Goal: Navigation & Orientation: Find specific page/section

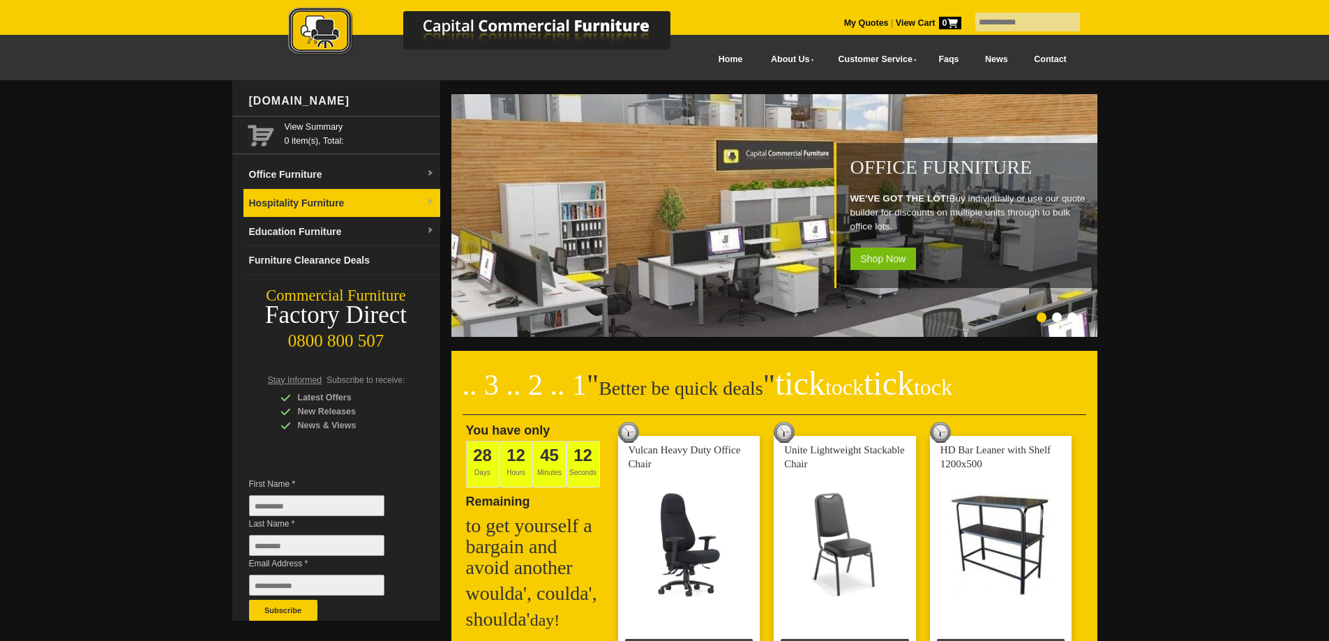
click at [308, 201] on link "Hospitality Furniture" at bounding box center [341, 203] width 197 height 29
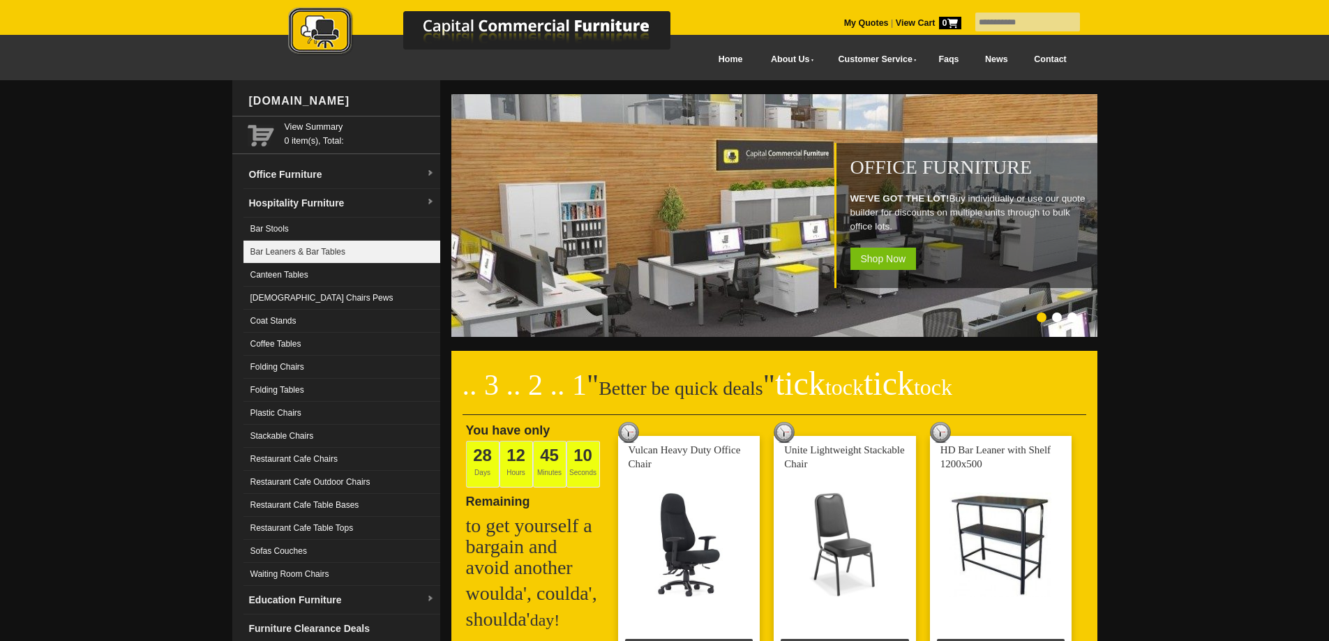
click at [277, 250] on link "Bar Leaners & Bar Tables" at bounding box center [341, 252] width 197 height 23
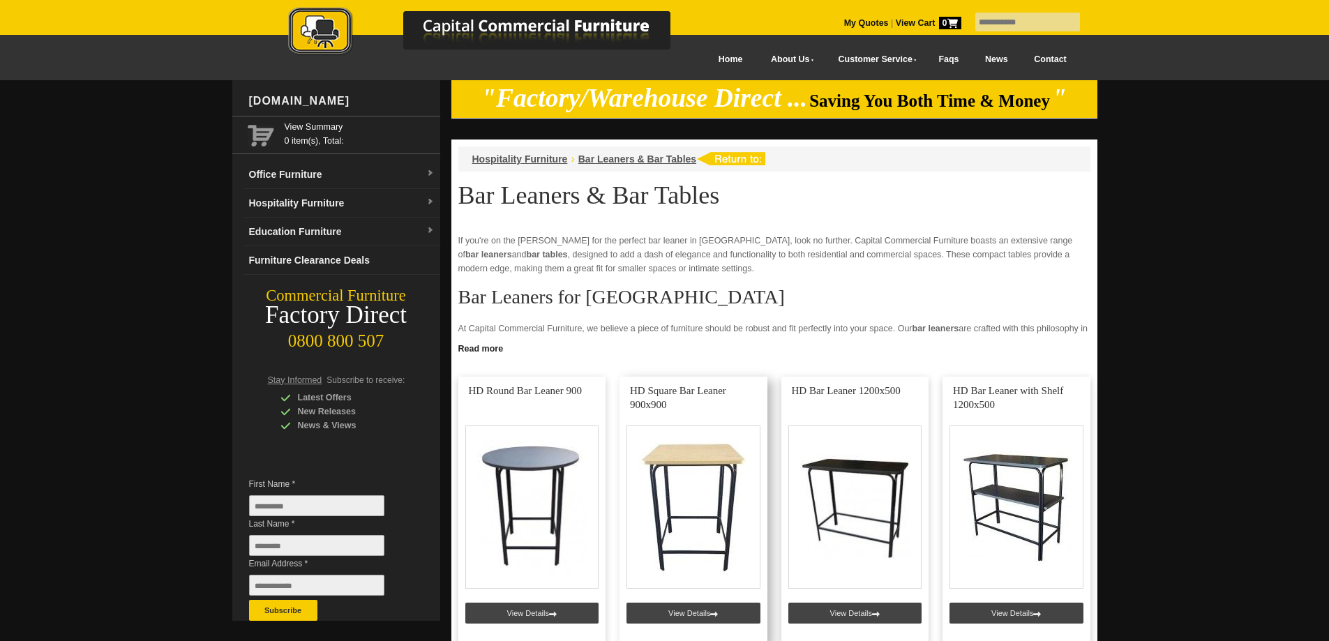
scroll to position [209, 0]
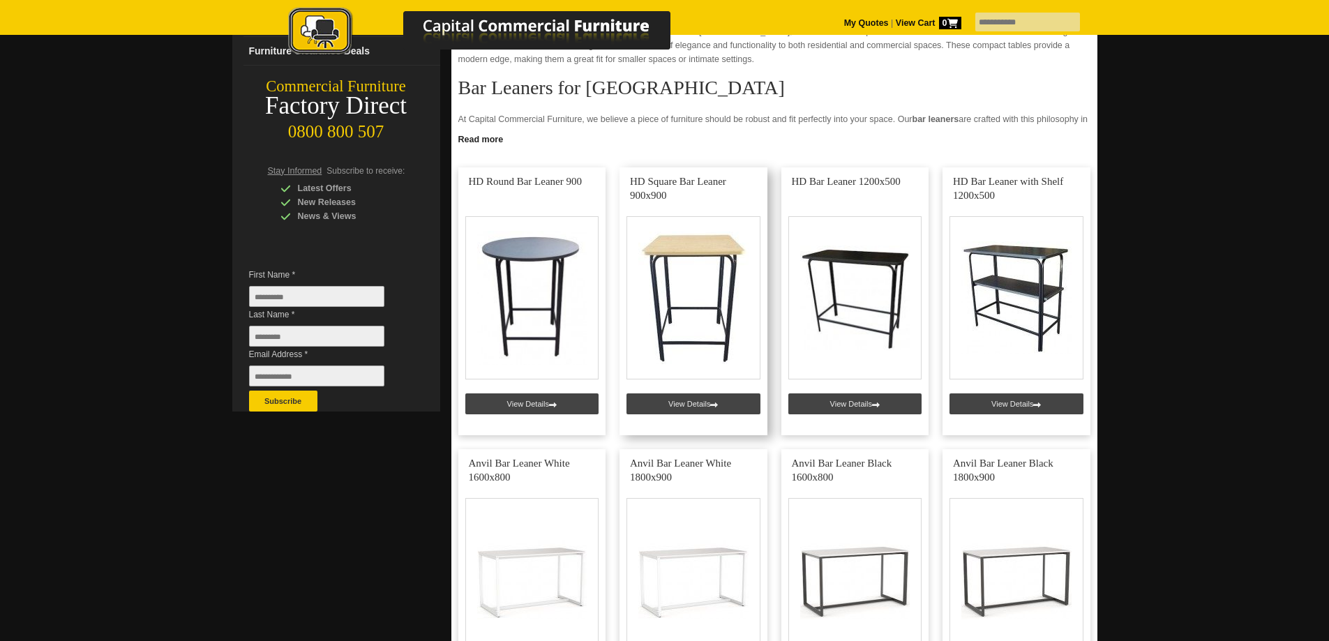
click at [682, 259] on link at bounding box center [694, 301] width 148 height 268
